Goal: Find specific fact: Find specific fact

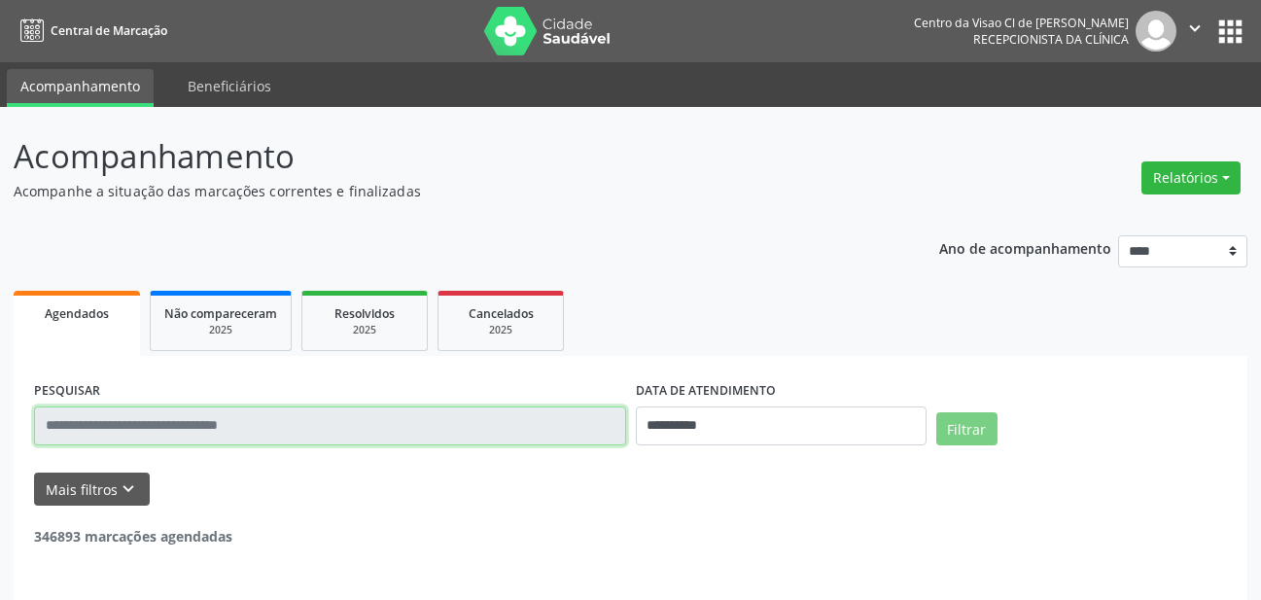
click at [368, 420] on input "text" at bounding box center [330, 425] width 592 height 39
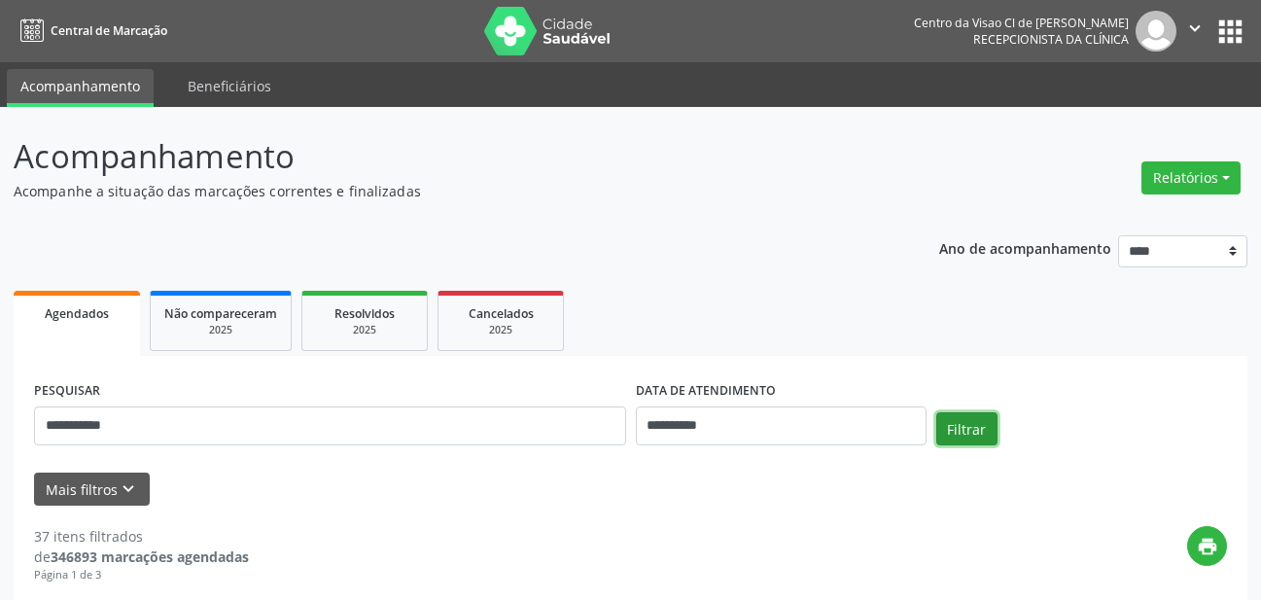
click at [979, 432] on button "Filtrar" at bounding box center [966, 428] width 61 height 33
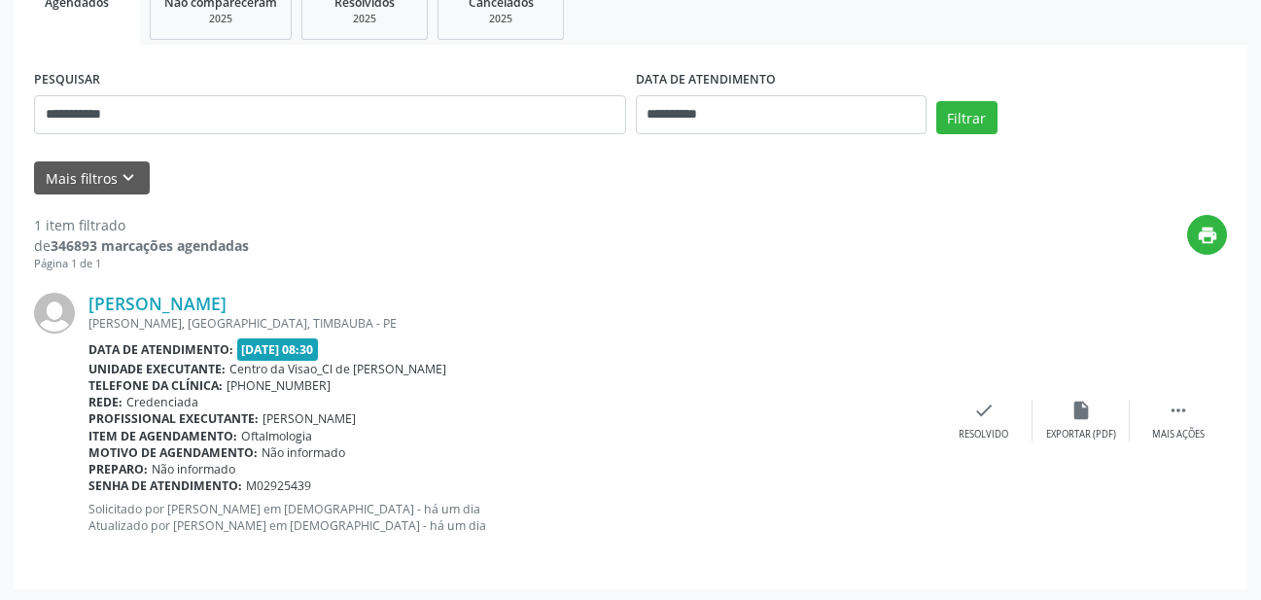
scroll to position [314, 0]
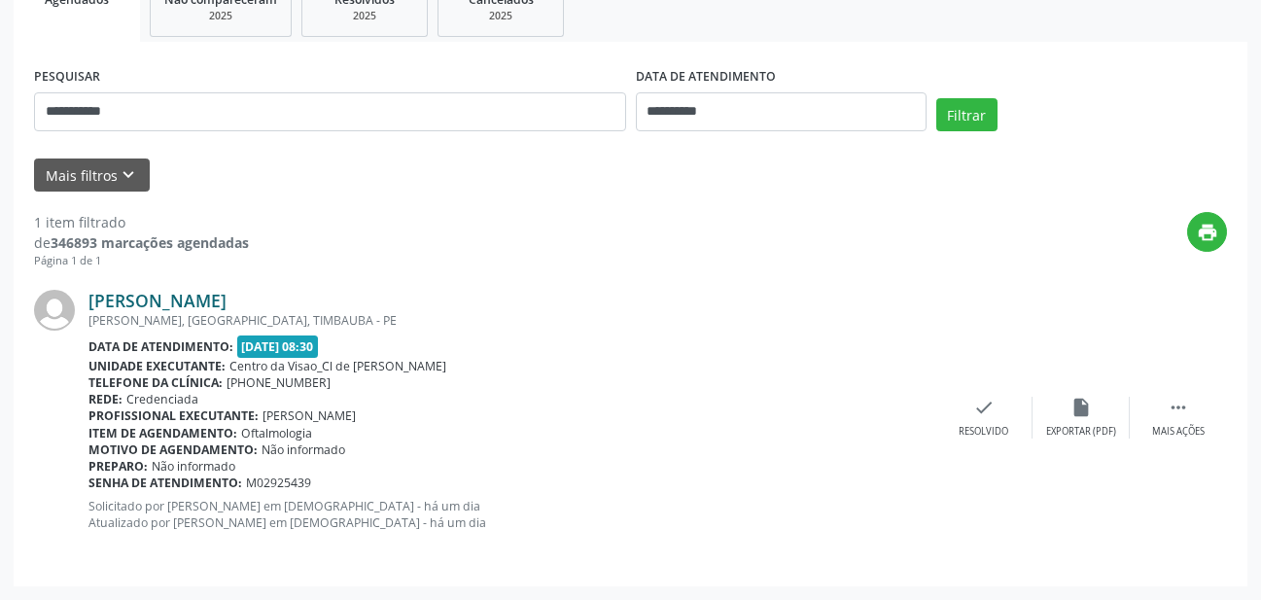
click at [184, 291] on link "[PERSON_NAME]" at bounding box center [157, 300] width 138 height 21
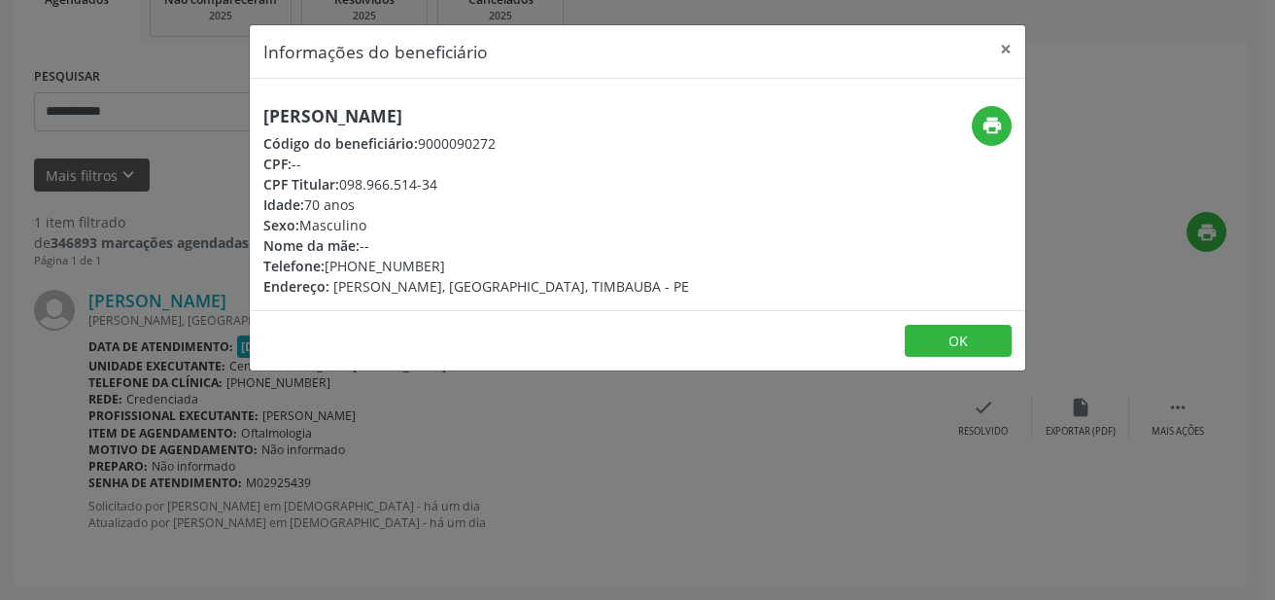
drag, startPoint x: 260, startPoint y: 115, endPoint x: 487, endPoint y: 116, distance: 226.4
click at [487, 116] on div "[PERSON_NAME] Código do beneficiário: 9000090272 CPF: -- CPF Titular: 098.966.5…" at bounding box center [508, 201] width 517 height 190
copy h5 "[PERSON_NAME]"
click at [1003, 47] on button "×" at bounding box center [1005, 49] width 39 height 48
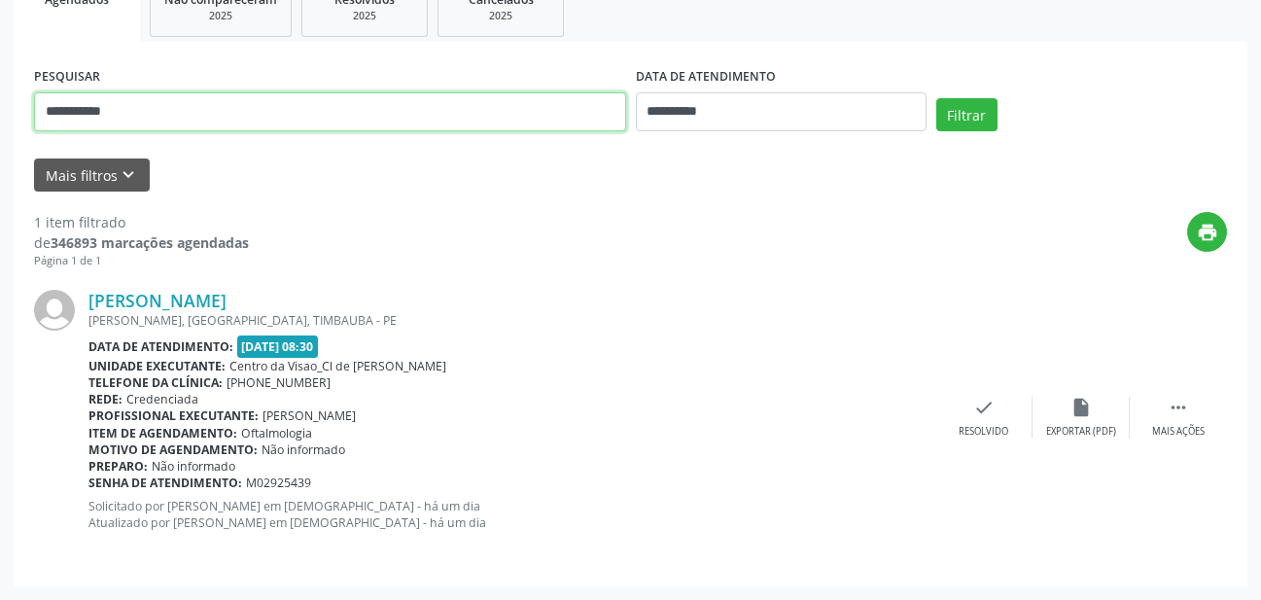
click at [146, 114] on input "**********" at bounding box center [330, 111] width 592 height 39
type input "*"
type input "*****"
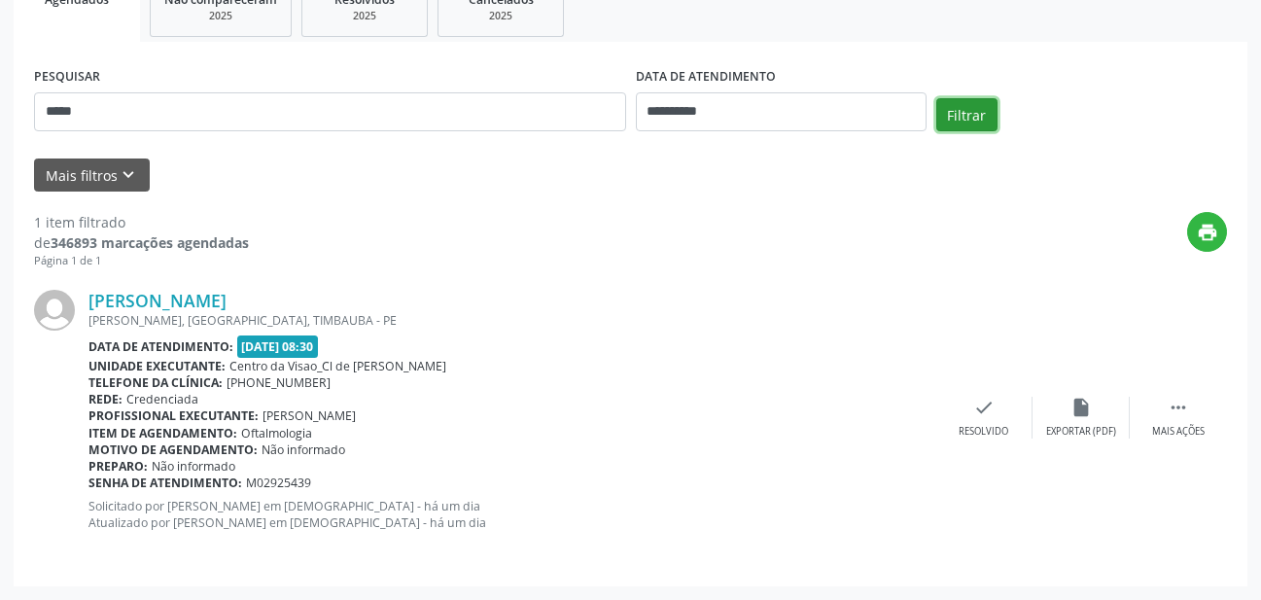
click at [969, 116] on button "Filtrar" at bounding box center [966, 114] width 61 height 33
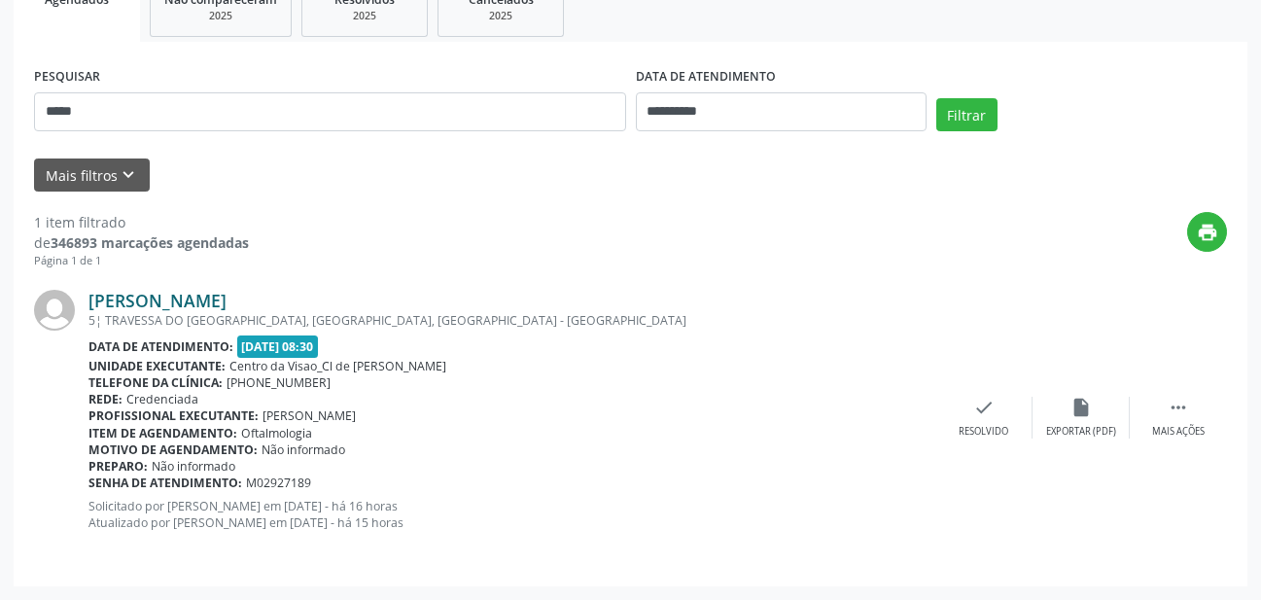
click at [162, 299] on link "[PERSON_NAME]" at bounding box center [157, 300] width 138 height 21
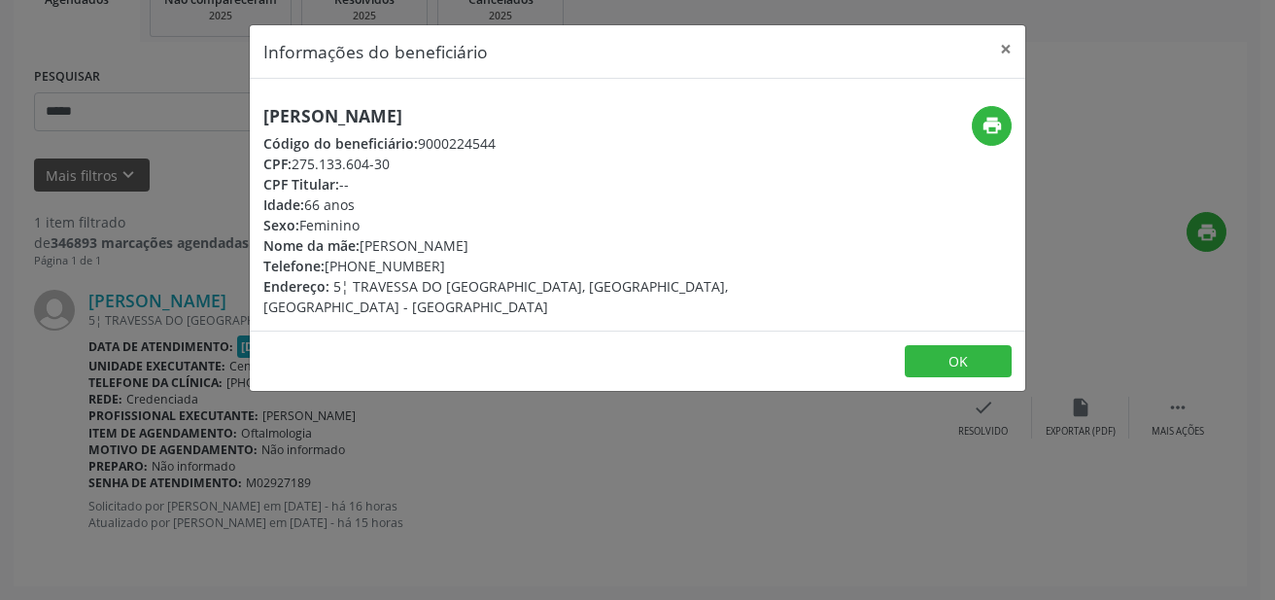
drag, startPoint x: 259, startPoint y: 121, endPoint x: 482, endPoint y: 122, distance: 222.6
click at [482, 122] on div "[PERSON_NAME] Código do beneficiário: 9000224544 CPF: 275.133.604-30 CPF Titula…" at bounding box center [508, 211] width 517 height 211
copy h5 "[PERSON_NAME]"
